Goal: Task Accomplishment & Management: Manage account settings

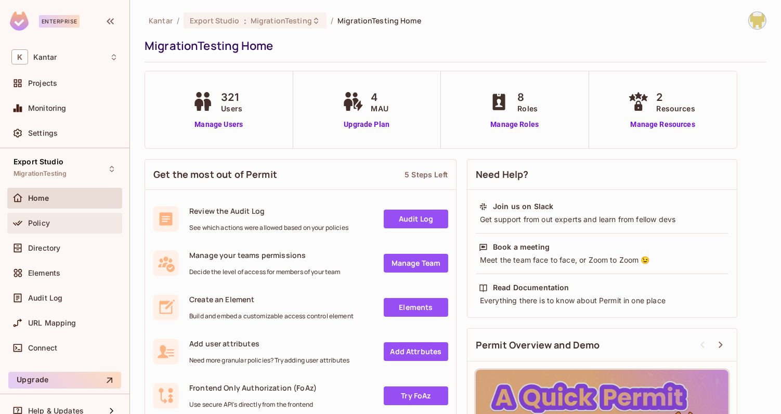
click at [50, 220] on div "Policy" at bounding box center [73, 223] width 90 height 8
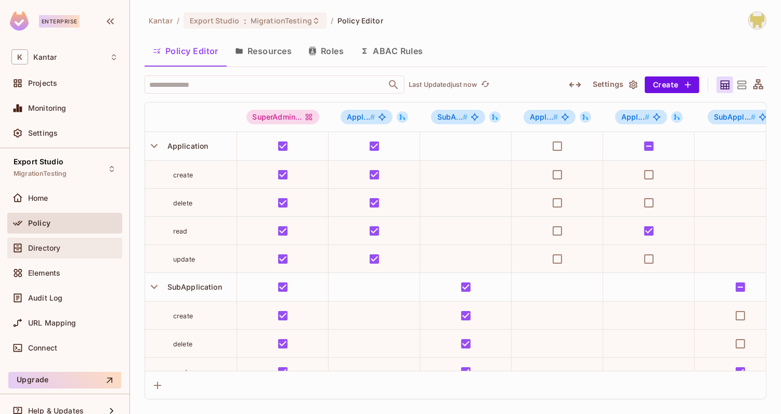
click at [83, 239] on div "Directory" at bounding box center [64, 248] width 115 height 21
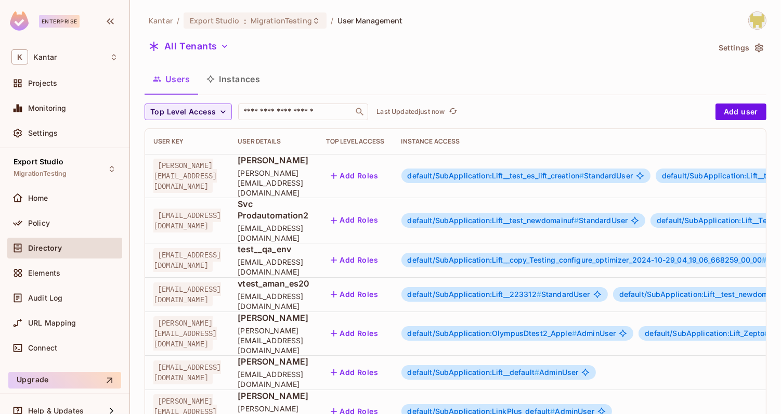
click at [240, 88] on button "Instances" at bounding box center [233, 79] width 70 height 26
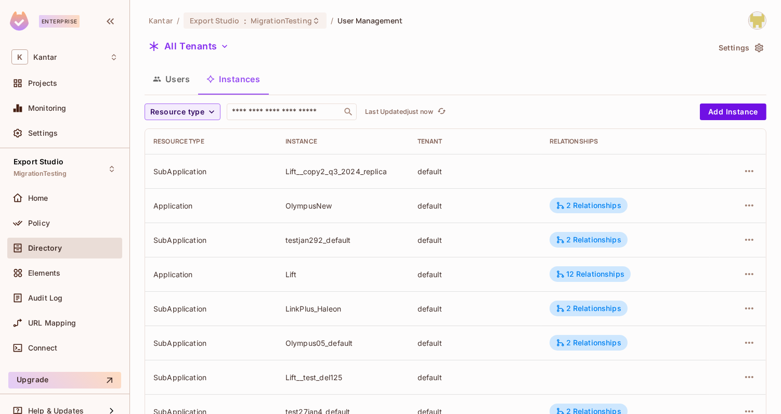
click at [164, 87] on button "Users" at bounding box center [172, 79] width 54 height 26
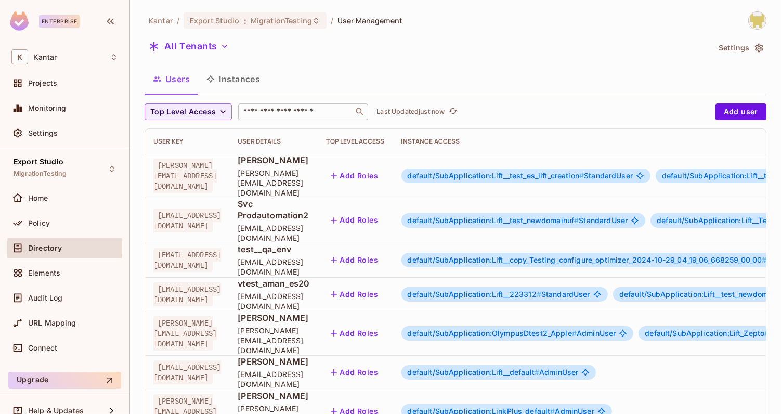
click at [258, 109] on input "text" at bounding box center [295, 112] width 109 height 10
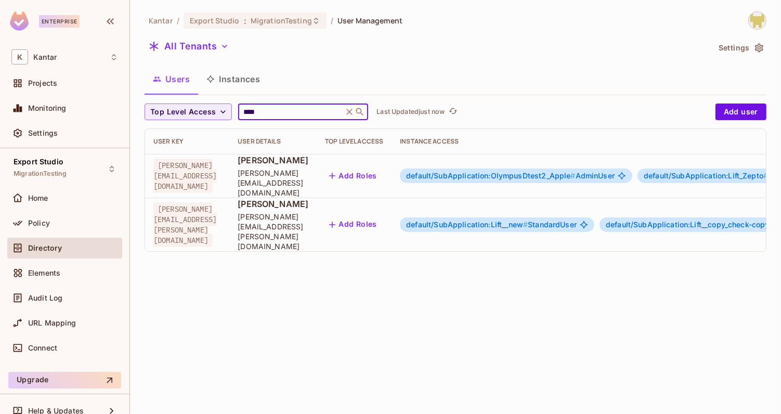
click at [318, 76] on div "Users Instances" at bounding box center [456, 79] width 622 height 26
click at [497, 174] on span "default/SubApplication:OlympusDtest2_Apple #" at bounding box center [490, 175] width 169 height 9
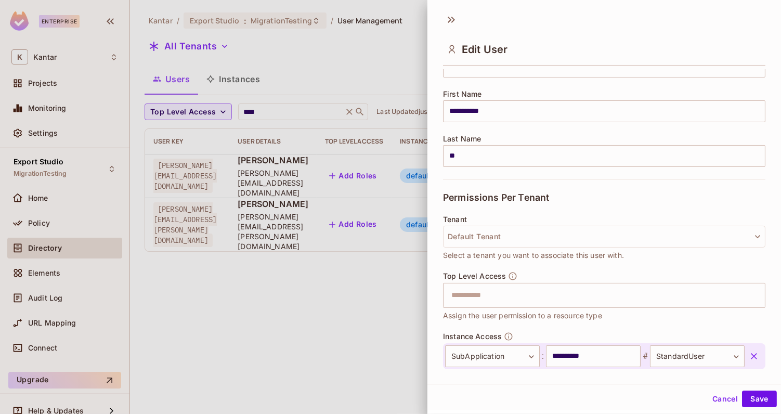
scroll to position [117, 0]
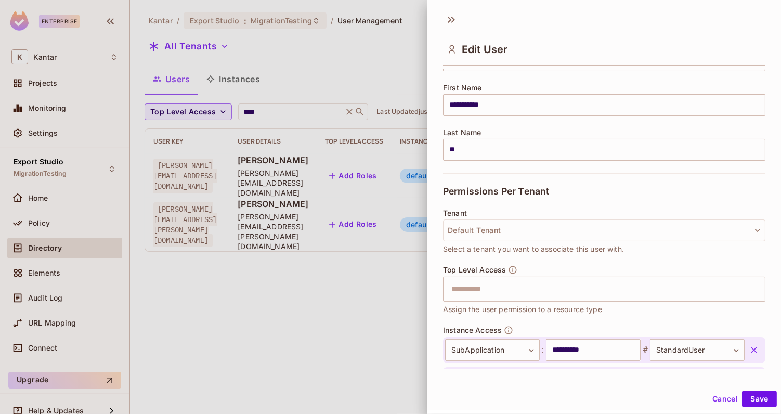
click at [330, 288] on div at bounding box center [390, 207] width 781 height 414
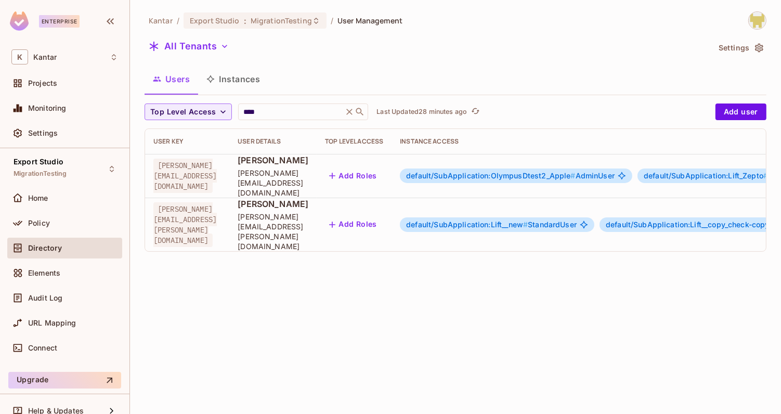
click at [279, 95] on div "Kantar / Export Studio : MigrationTesting / User Management All Tenants Setting…" at bounding box center [456, 135] width 622 height 248
click at [282, 108] on input "****" at bounding box center [290, 112] width 99 height 10
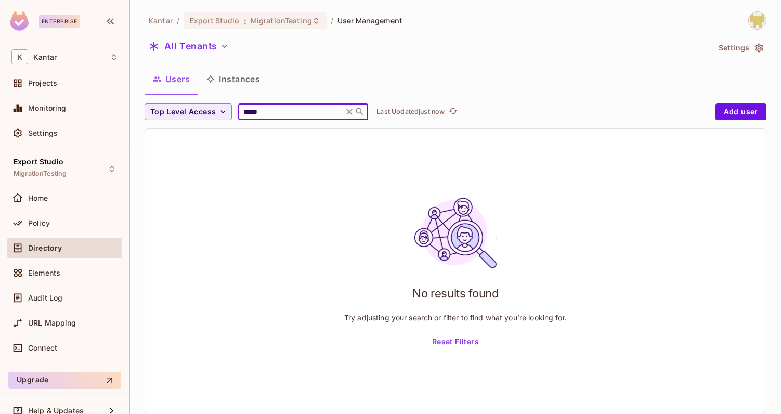
type input "*****"
